Goal: Transaction & Acquisition: Purchase product/service

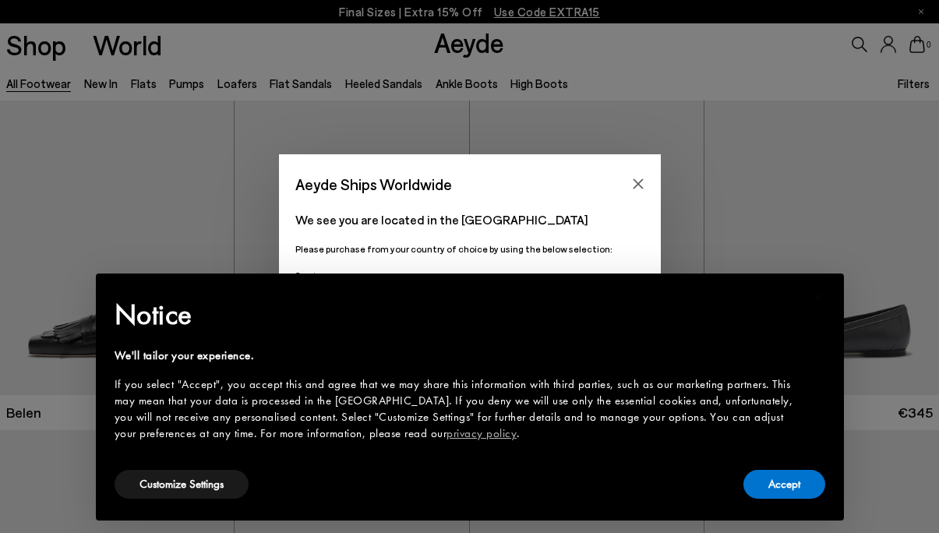
click at [795, 491] on button "Accept" at bounding box center [784, 484] width 82 height 29
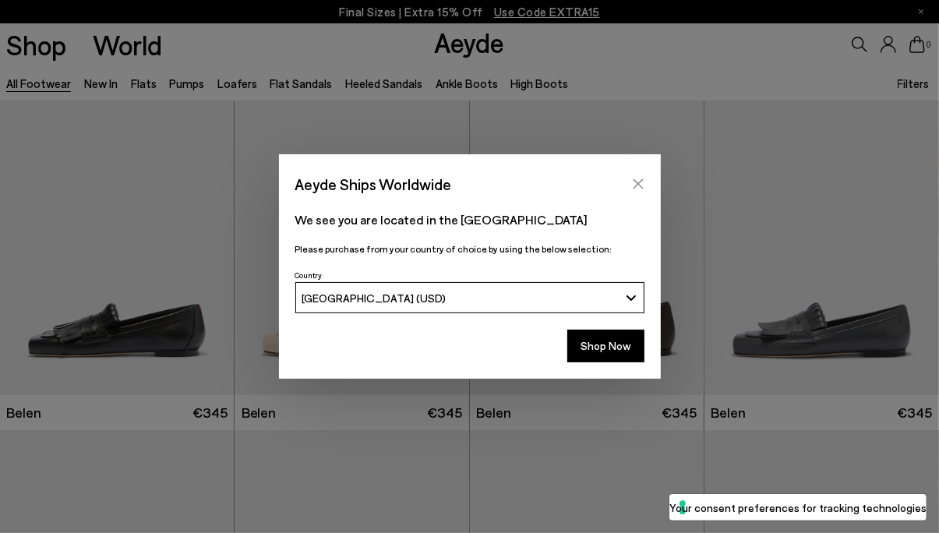
click at [643, 186] on icon "Close" at bounding box center [638, 184] width 12 height 12
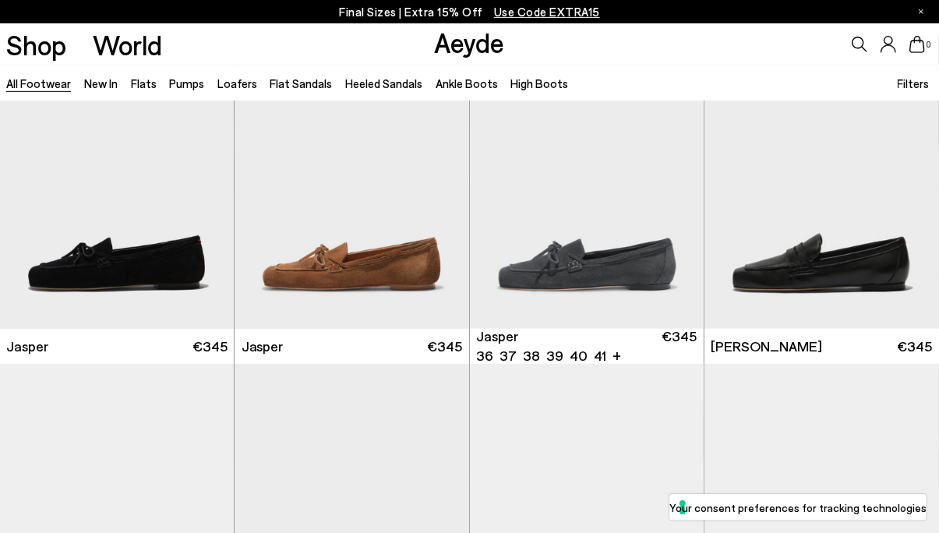
scroll to position [414, 0]
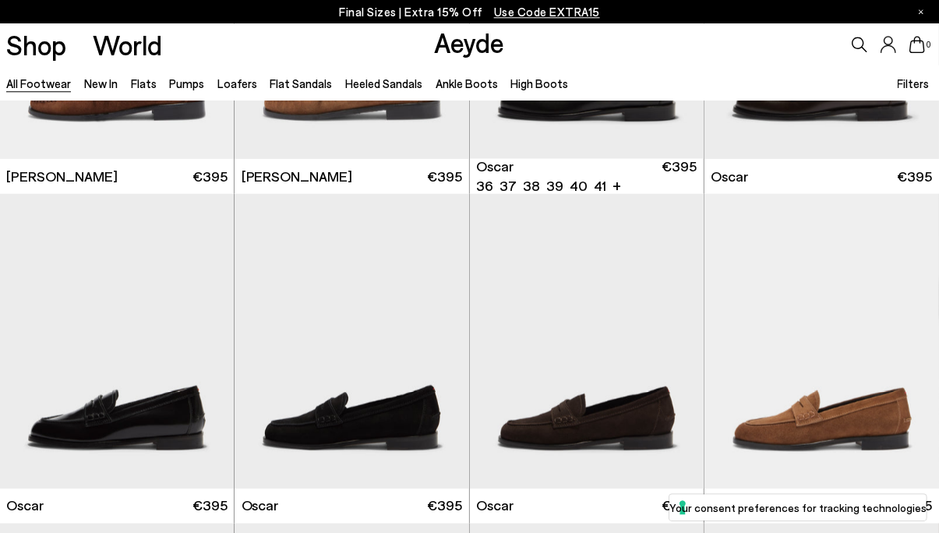
scroll to position [1658, 0]
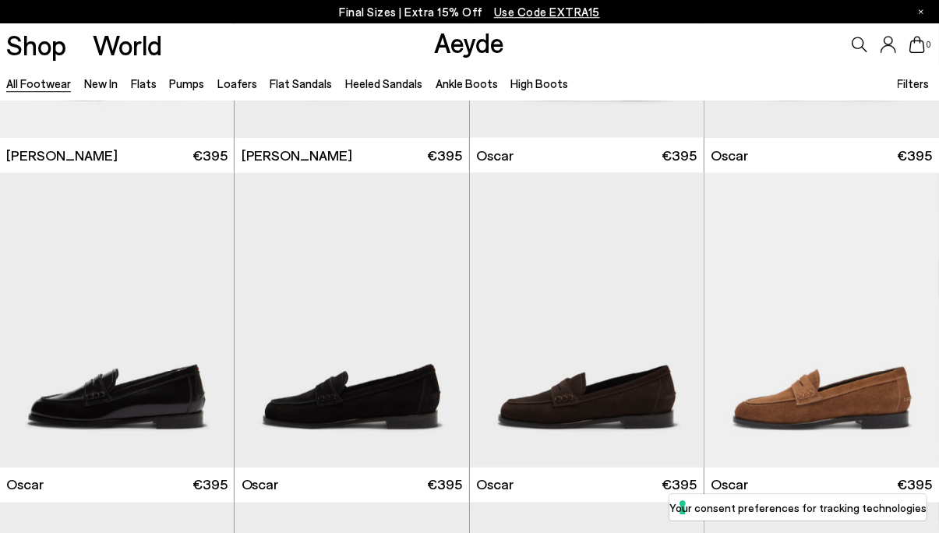
scroll to position [1574, 0]
click at [560, 403] on img "1 / 6" at bounding box center [587, 320] width 234 height 294
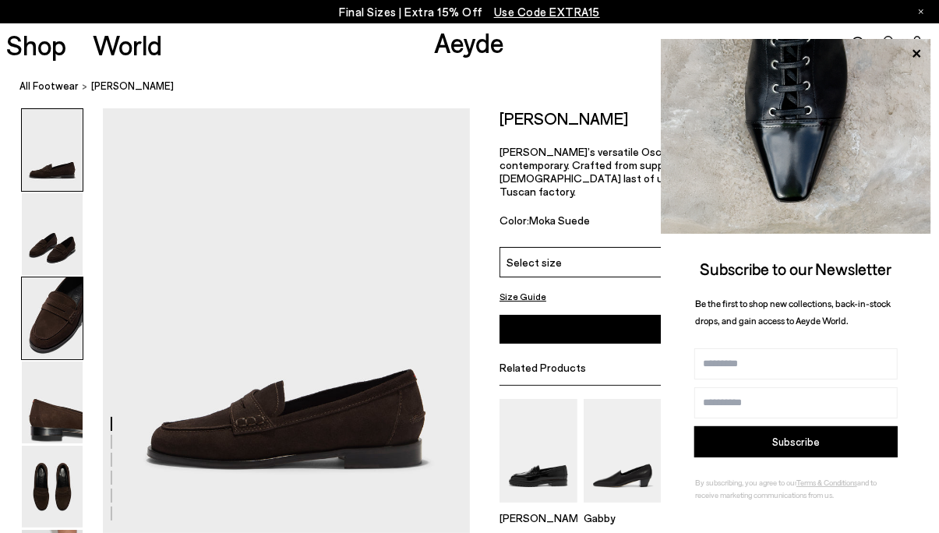
click at [57, 348] on img at bounding box center [52, 318] width 61 height 82
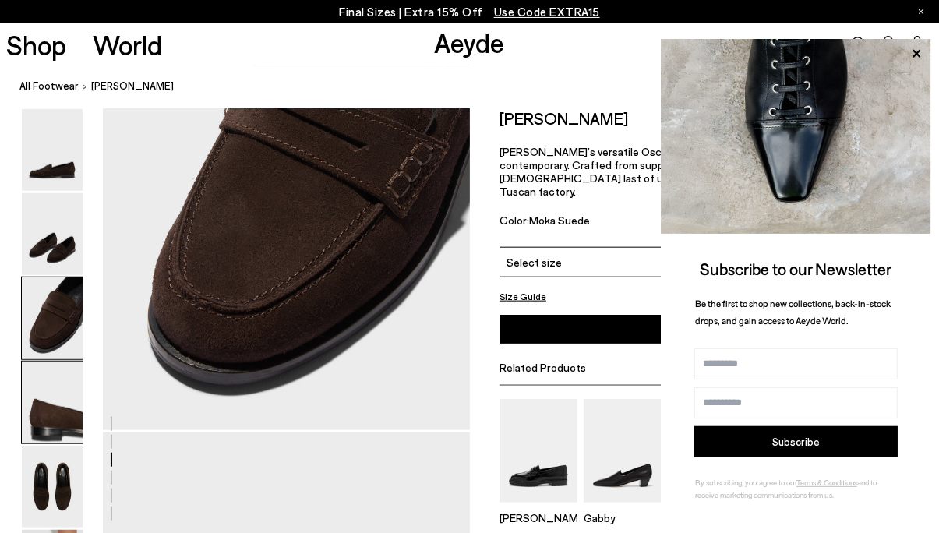
scroll to position [1002, 0]
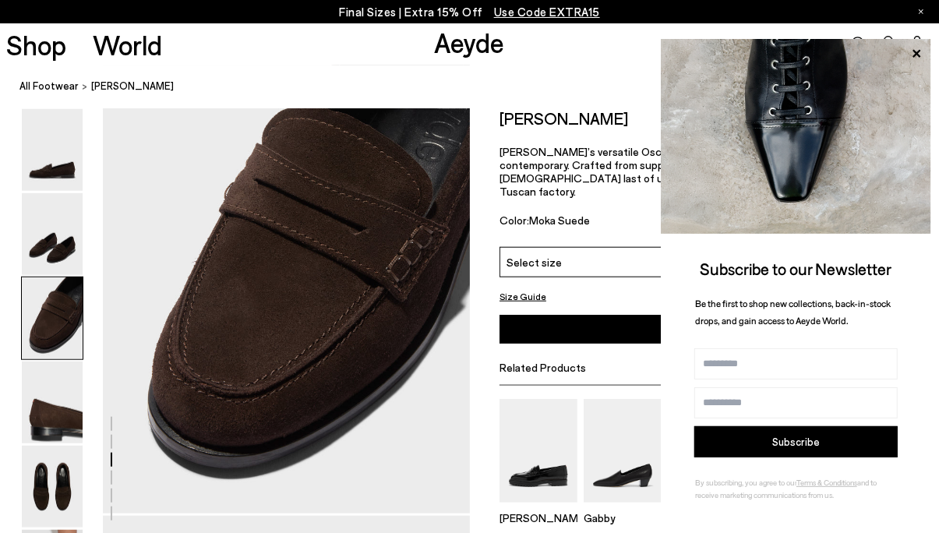
click at [814, 135] on img at bounding box center [796, 136] width 270 height 195
click at [920, 53] on icon at bounding box center [916, 54] width 20 height 20
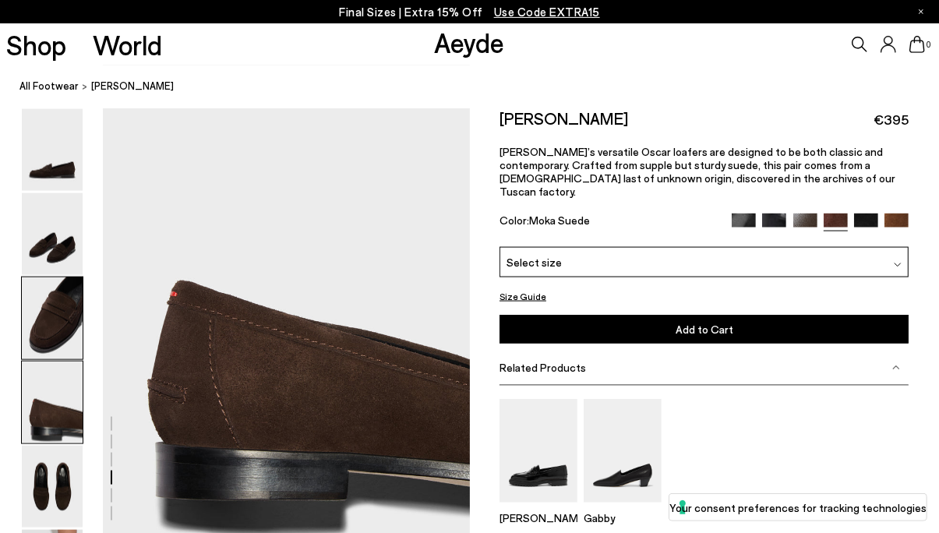
scroll to position [1416, 0]
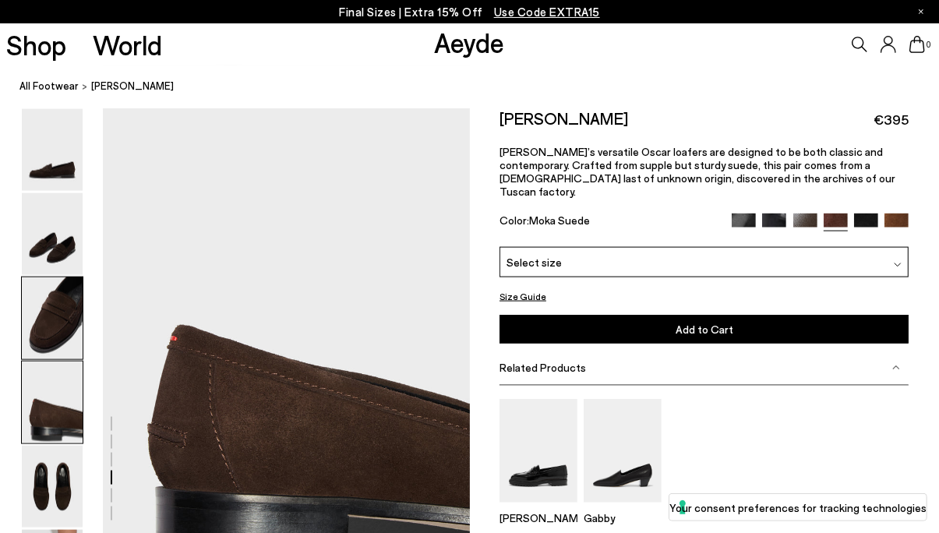
click at [52, 317] on img at bounding box center [52, 318] width 61 height 82
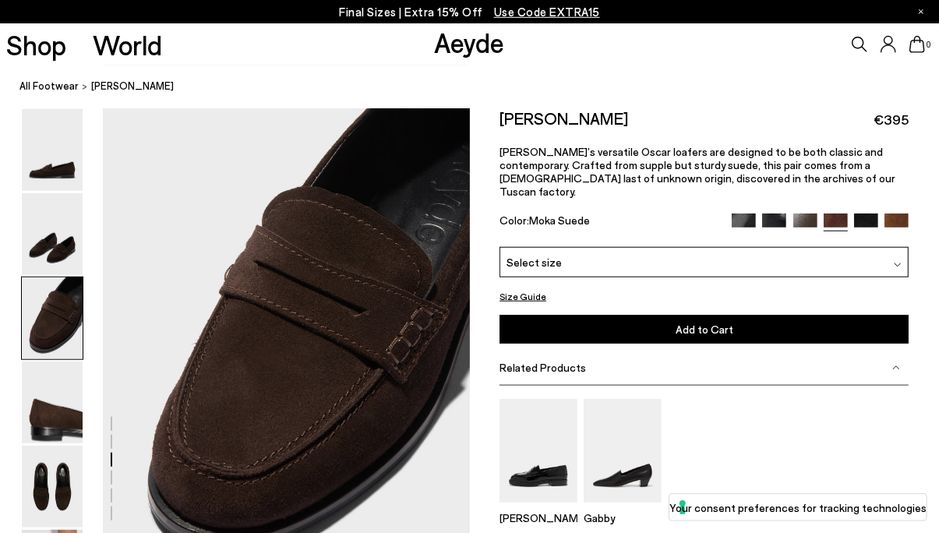
scroll to position [919, 0]
click at [553, 462] on img at bounding box center [538, 451] width 78 height 104
click at [895, 261] on img at bounding box center [898, 265] width 8 height 8
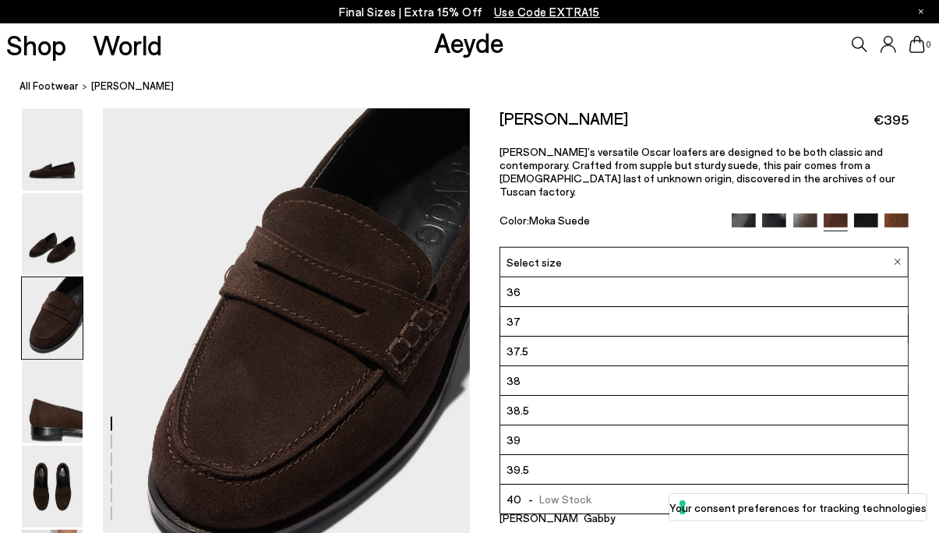
click at [513, 341] on span "37.5" at bounding box center [517, 350] width 22 height 19
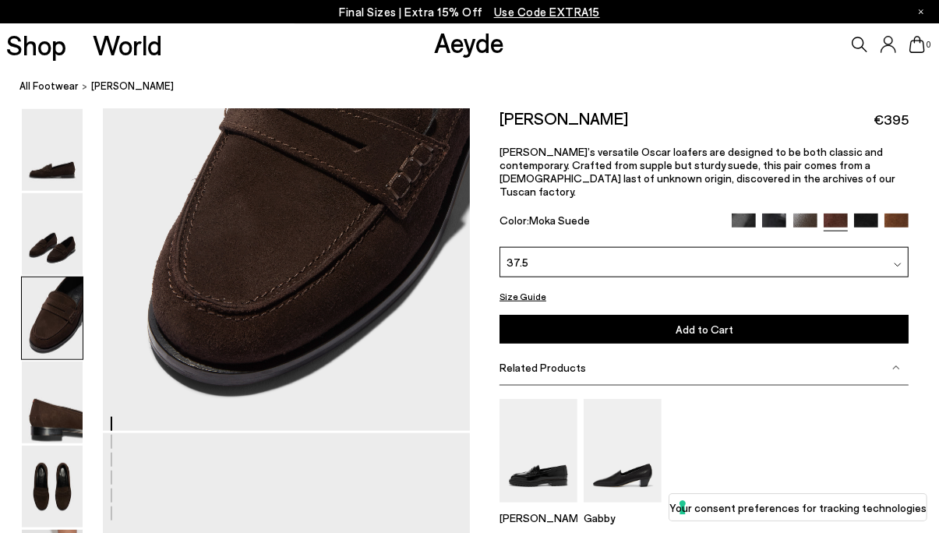
scroll to position [1085, 0]
click at [896, 213] on img at bounding box center [896, 225] width 24 height 24
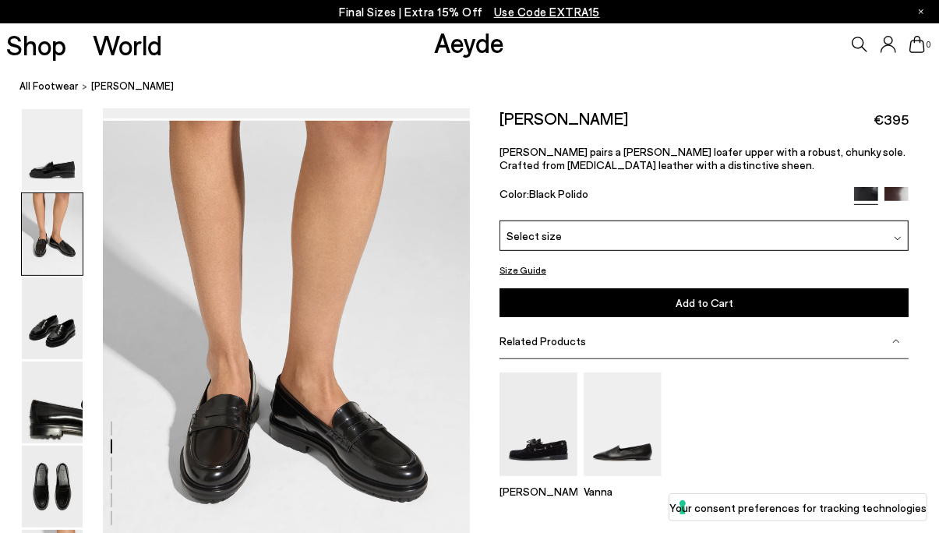
scroll to position [497, 0]
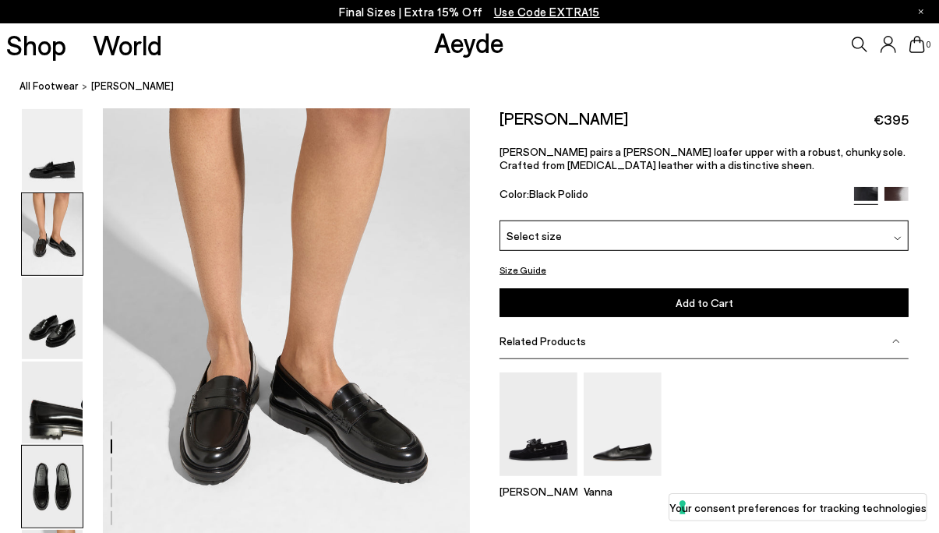
click at [53, 495] on img at bounding box center [52, 487] width 61 height 82
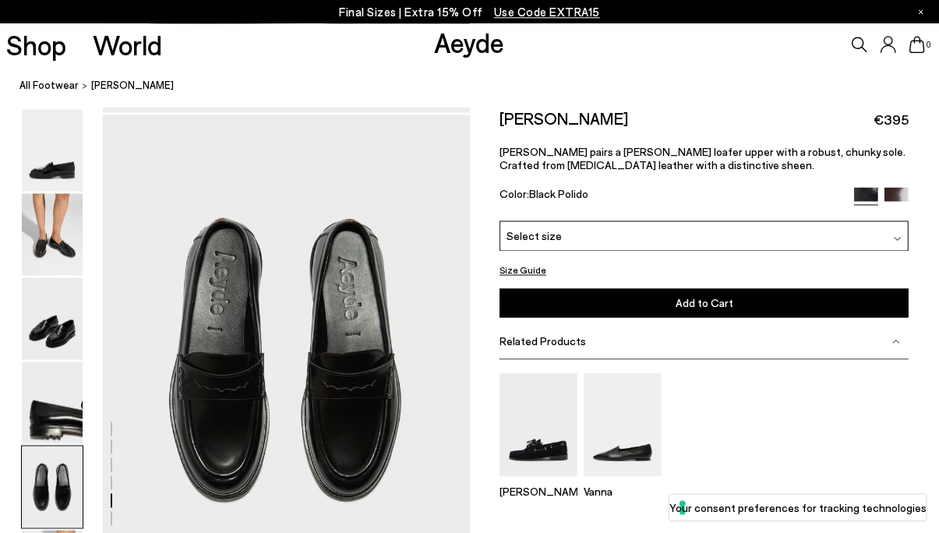
scroll to position [1965, 0]
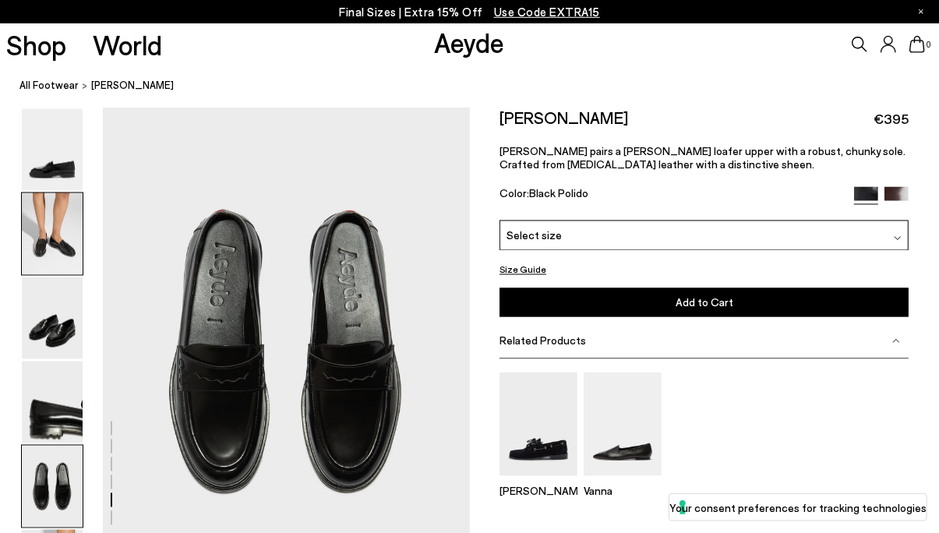
click at [31, 248] on img at bounding box center [52, 234] width 61 height 82
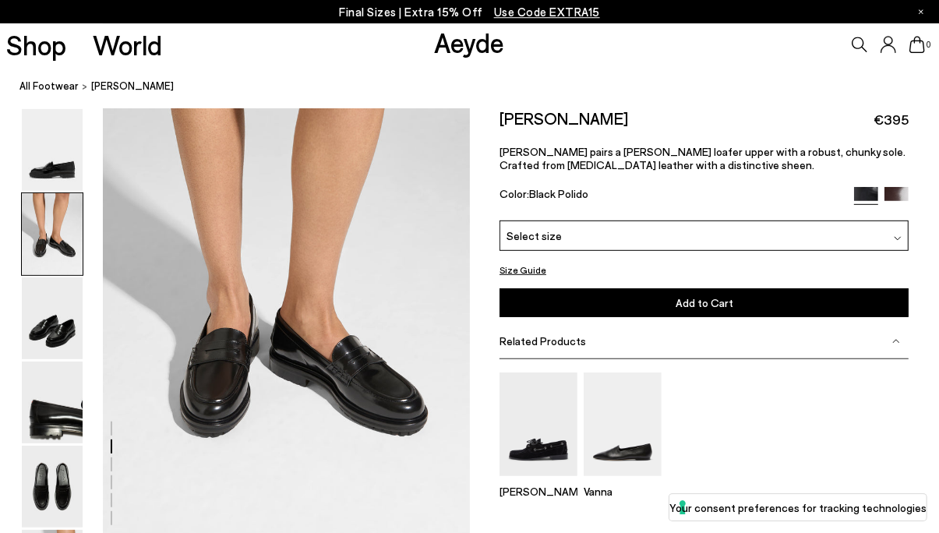
scroll to position [580, 0]
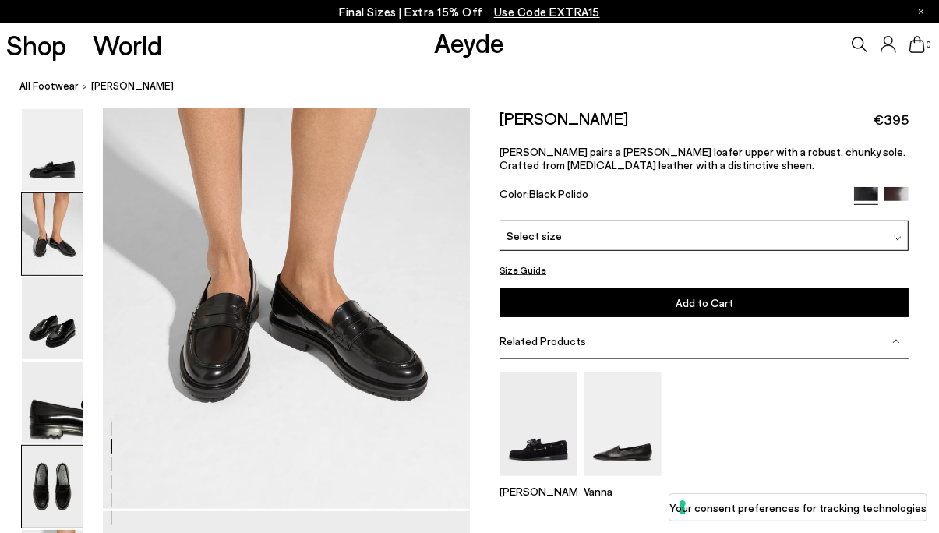
click at [51, 485] on img at bounding box center [52, 487] width 61 height 82
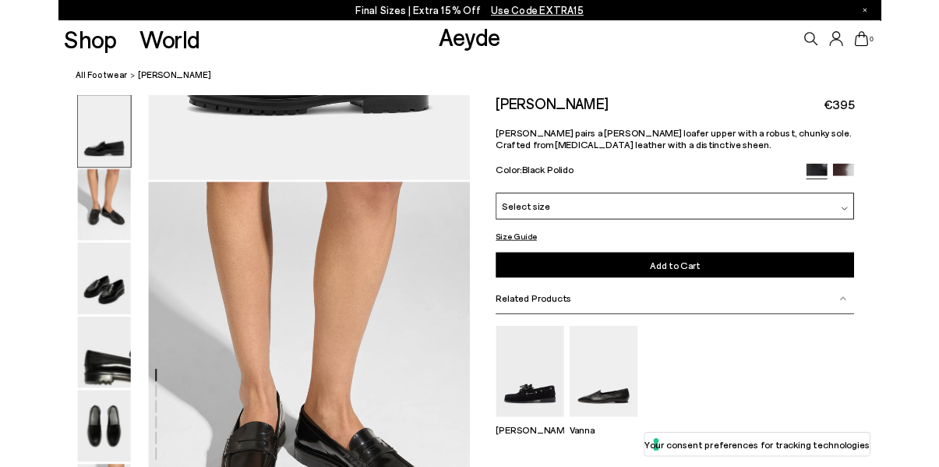
scroll to position [0, 0]
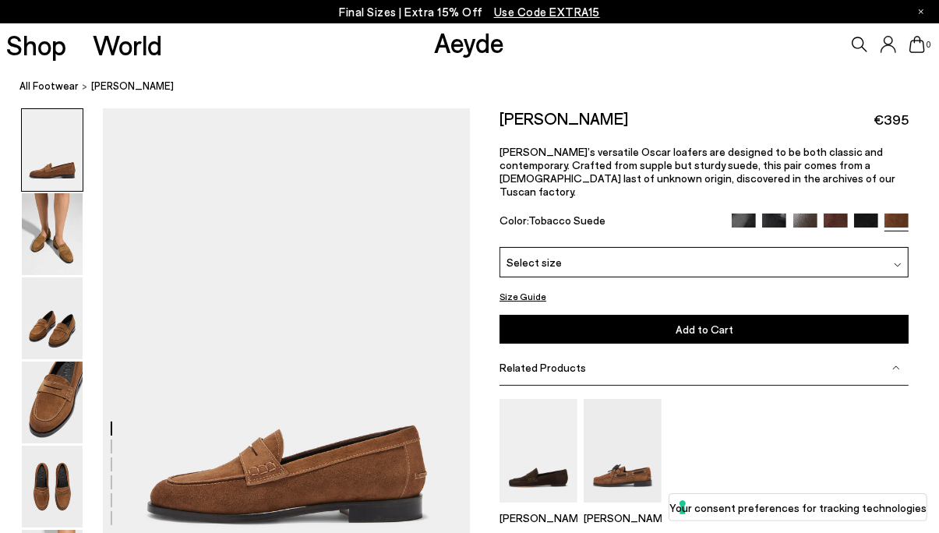
click at [871, 213] on img at bounding box center [866, 225] width 24 height 24
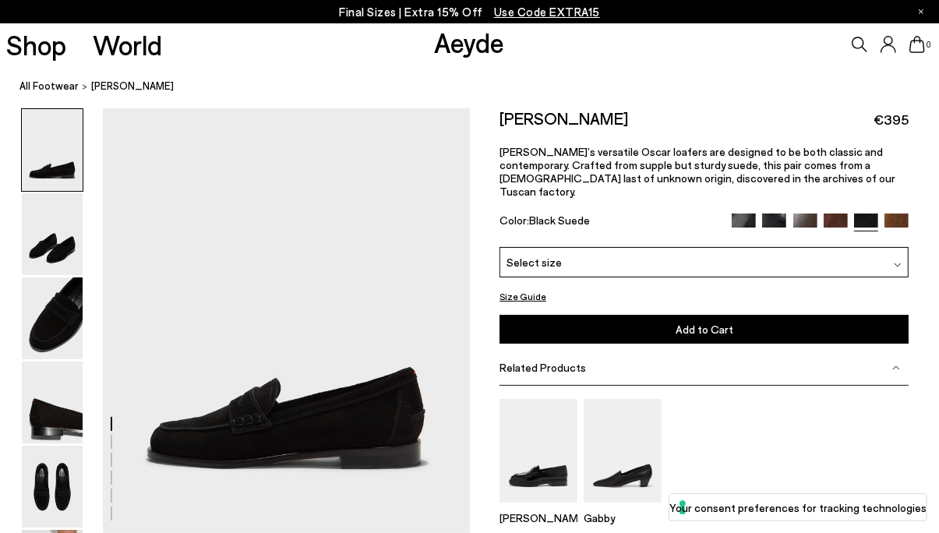
click at [838, 213] on img at bounding box center [835, 225] width 24 height 24
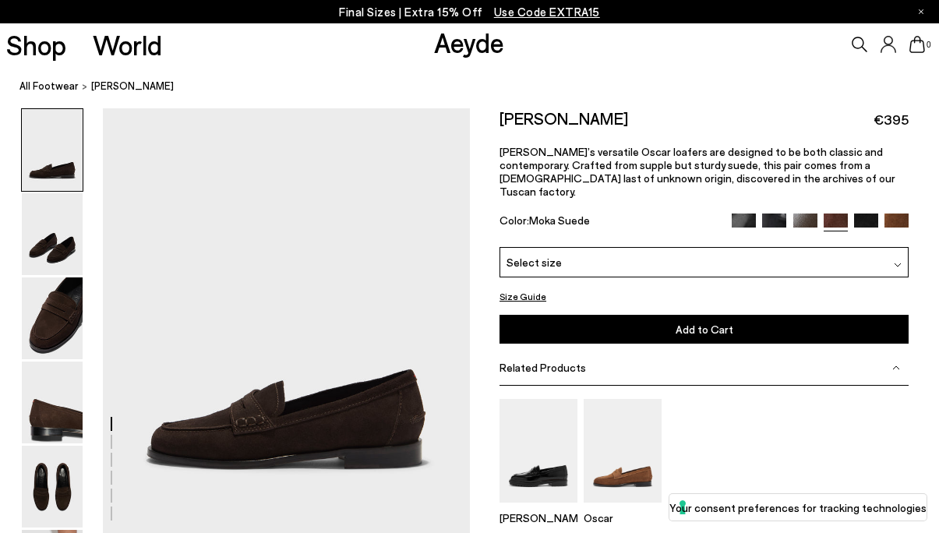
click at [797, 213] on img at bounding box center [805, 225] width 24 height 24
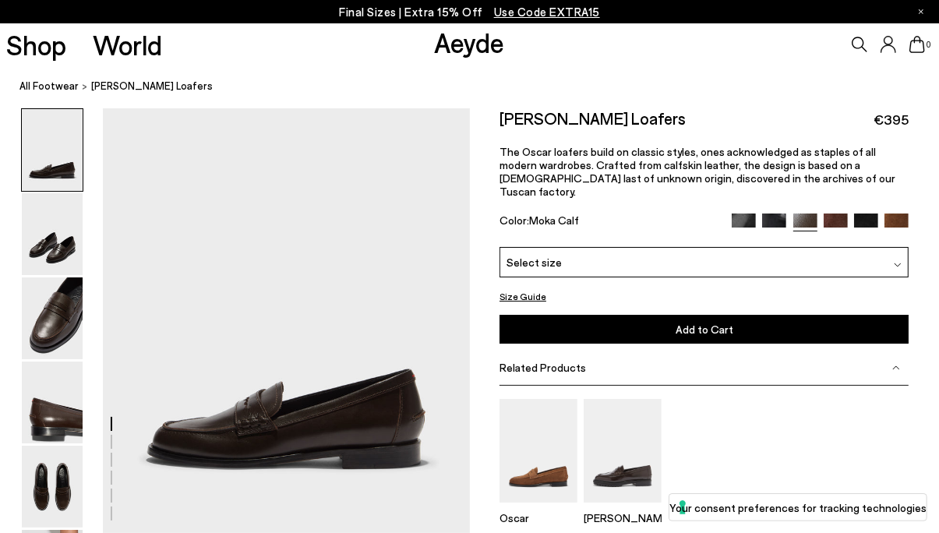
click at [830, 213] on img at bounding box center [835, 225] width 24 height 24
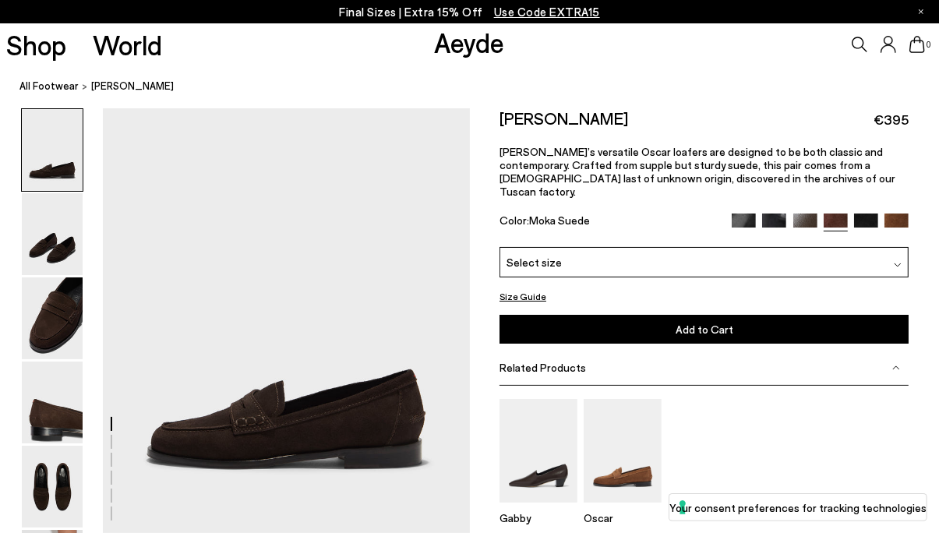
click at [900, 261] on img at bounding box center [898, 265] width 8 height 8
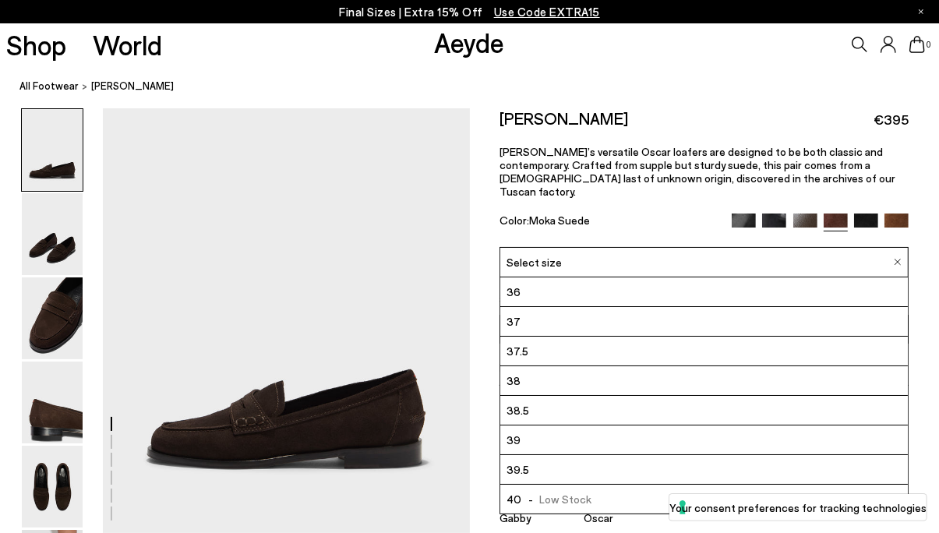
click at [523, 341] on span "37.5" at bounding box center [517, 350] width 22 height 19
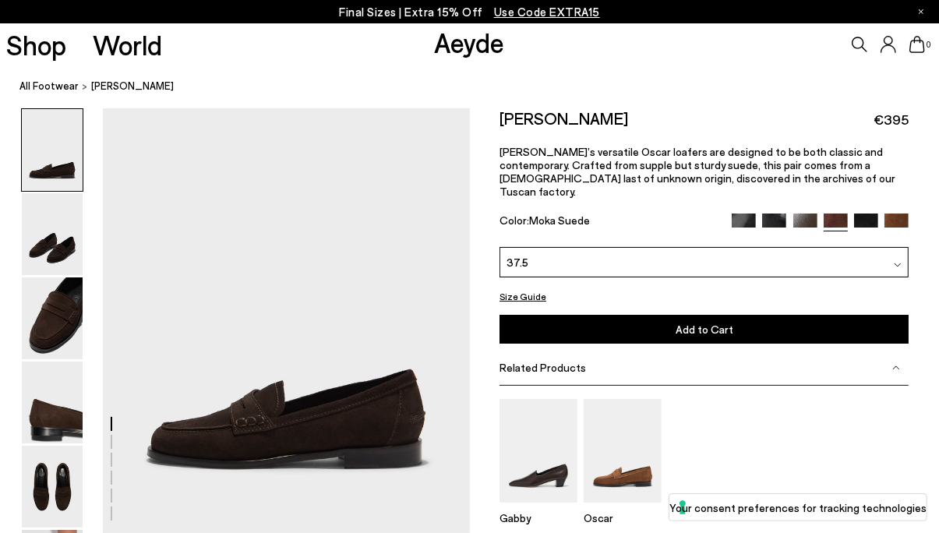
click at [643, 315] on button "Add to Cart Select a Size First" at bounding box center [703, 329] width 409 height 29
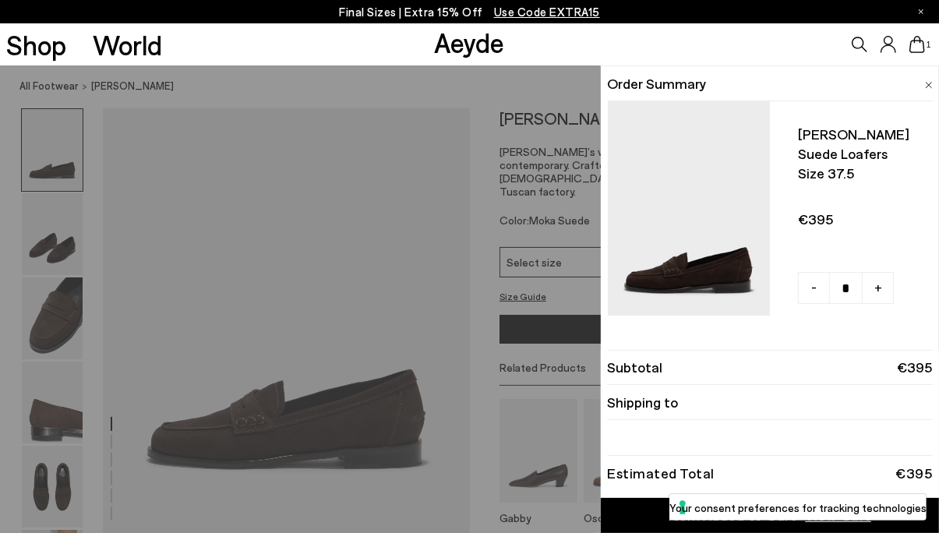
click at [826, 437] on li at bounding box center [770, 437] width 325 height 35
click at [428, 306] on div "Quick Add Color Size View Details Order Summary Oscar suede loafers Size 37.5 -…" at bounding box center [469, 298] width 939 height 467
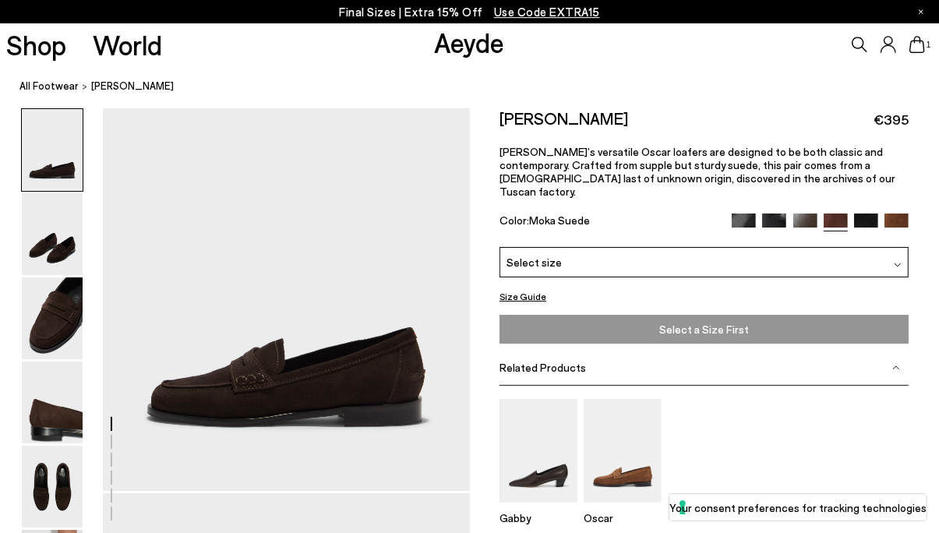
scroll to position [83, 0]
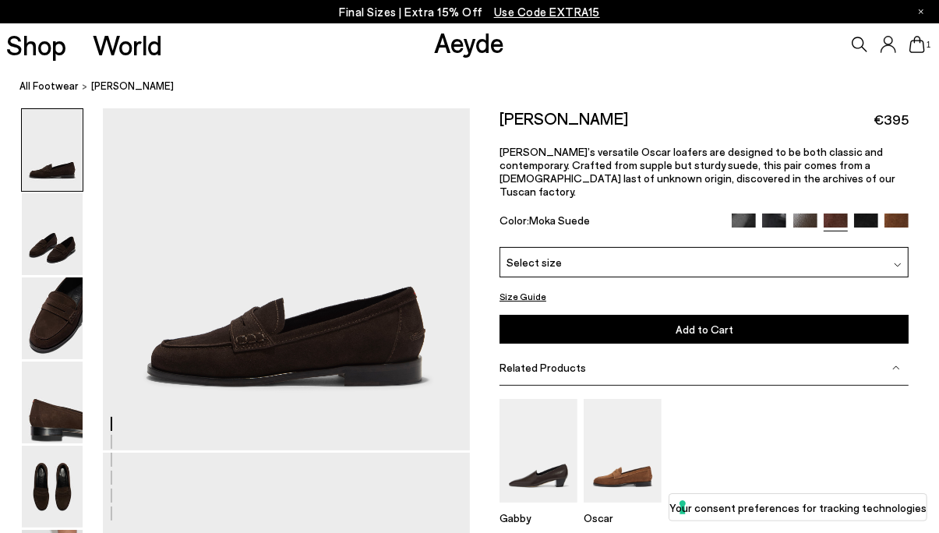
click at [887, 122] on span "€395" at bounding box center [890, 119] width 35 height 19
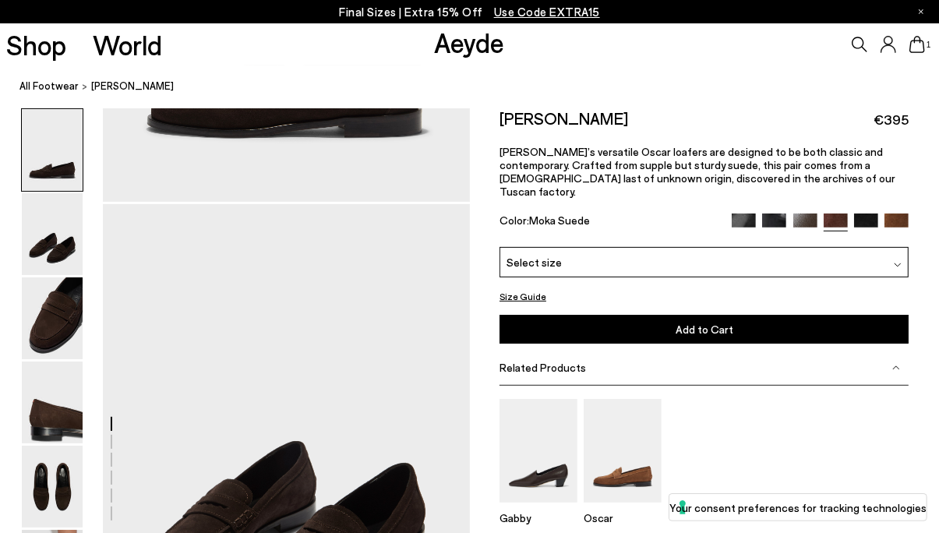
scroll to position [0, 0]
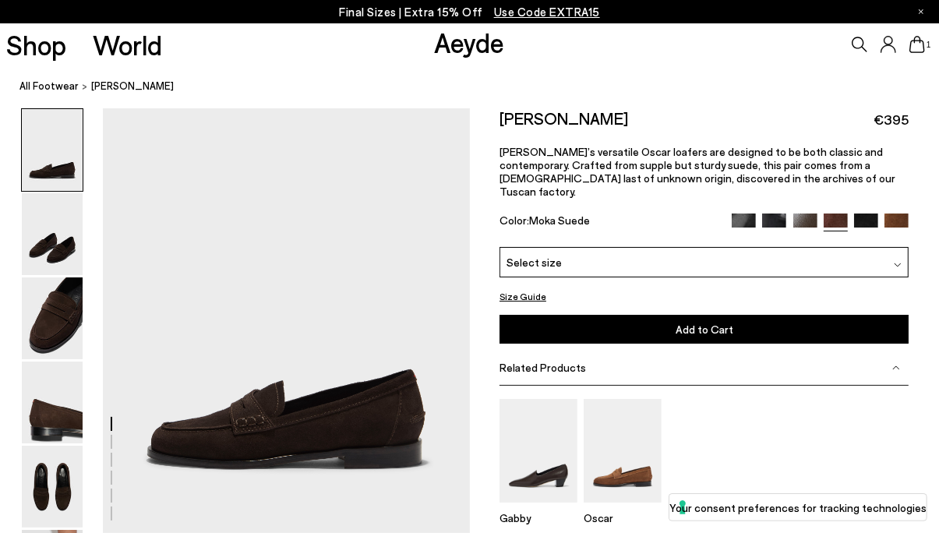
click at [693, 67] on nav "All Footwear Oscar Suede Loafers" at bounding box center [478, 86] width 919 height 43
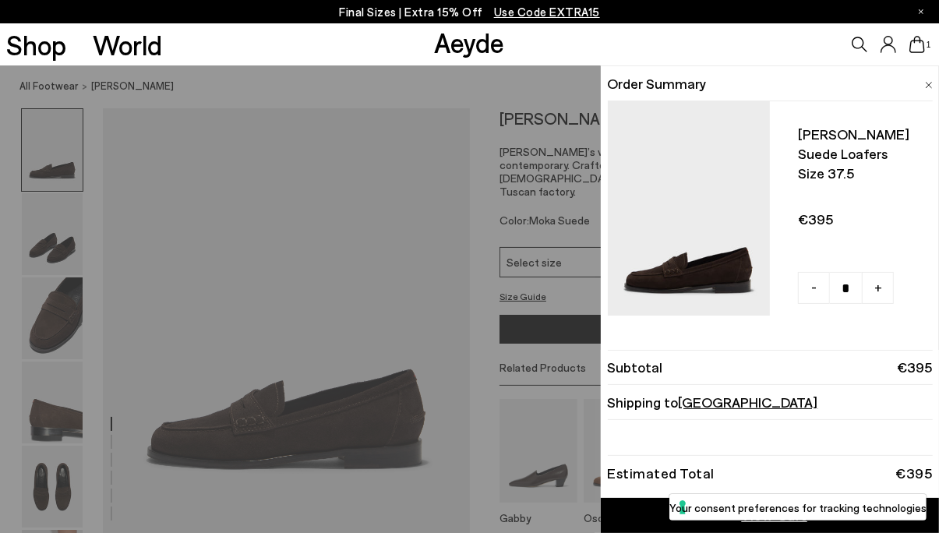
click at [707, 406] on span "Germany" at bounding box center [748, 401] width 139 height 17
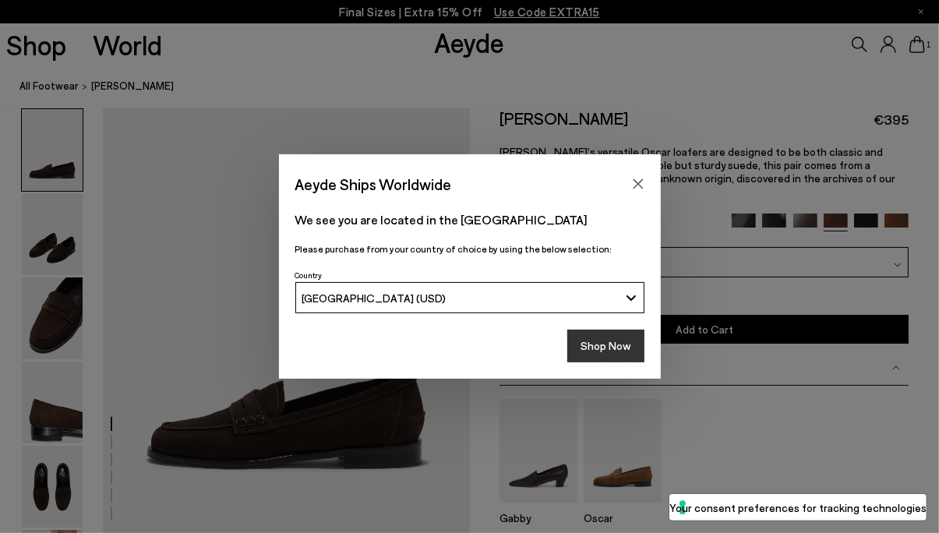
click at [596, 348] on button "Shop Now" at bounding box center [605, 346] width 77 height 33
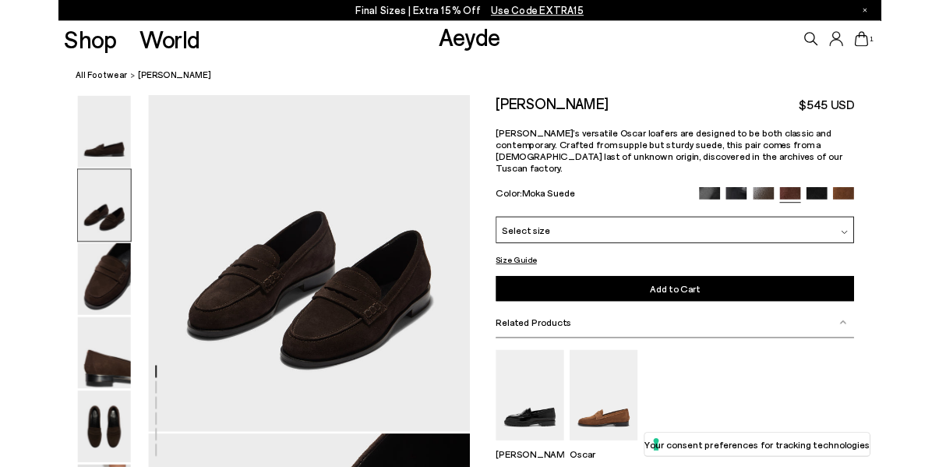
scroll to position [497, 0]
